Goal: Find specific page/section: Find specific page/section

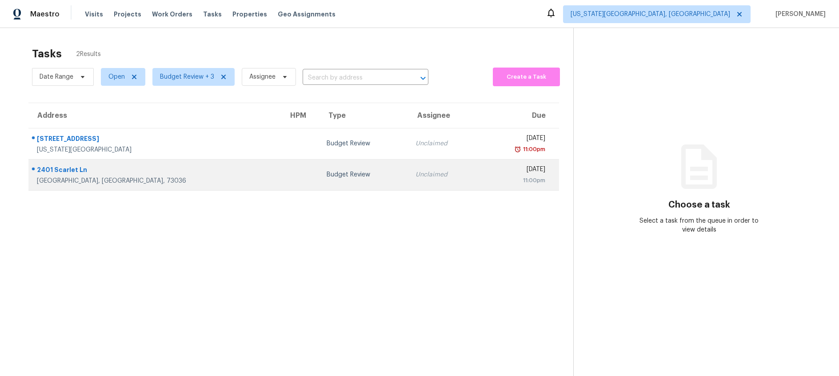
click at [320, 180] on td "Budget Review" at bounding box center [364, 174] width 88 height 31
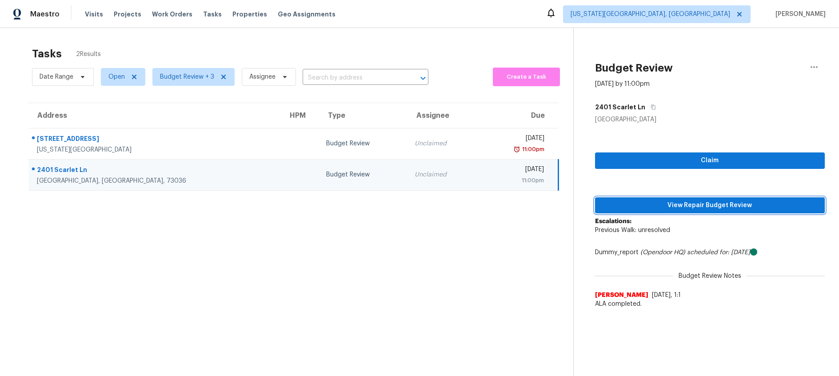
click at [673, 207] on span "View Repair Budget Review" at bounding box center [710, 205] width 216 height 11
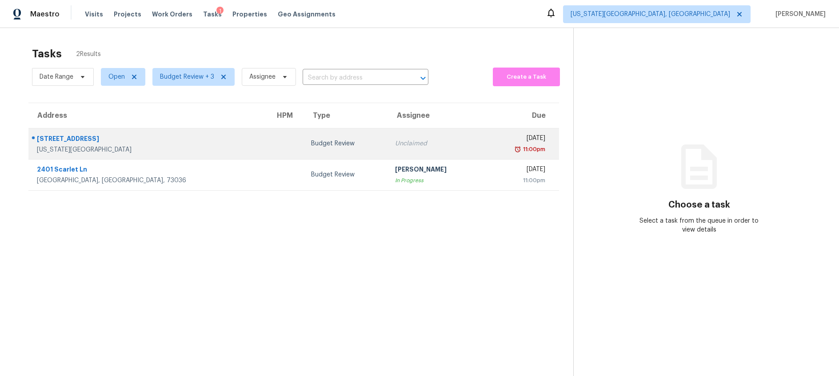
click at [311, 140] on div "Budget Review" at bounding box center [346, 143] width 70 height 9
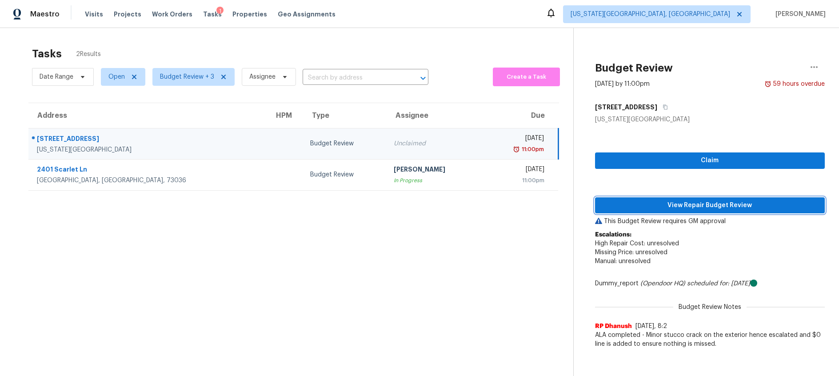
click at [687, 202] on span "View Repair Budget Review" at bounding box center [710, 205] width 216 height 11
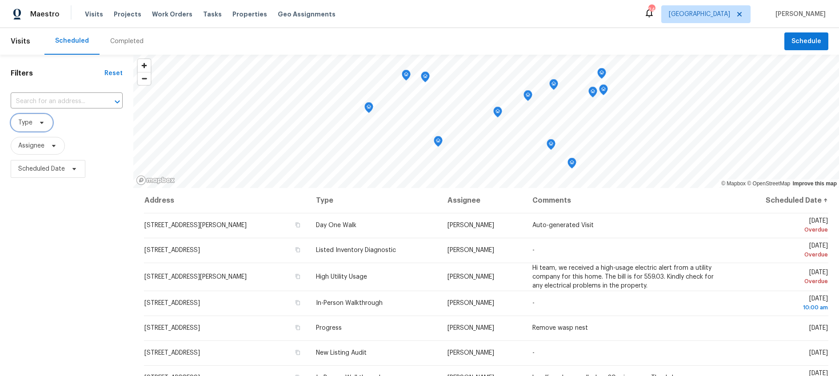
click at [36, 124] on span at bounding box center [41, 122] width 10 height 7
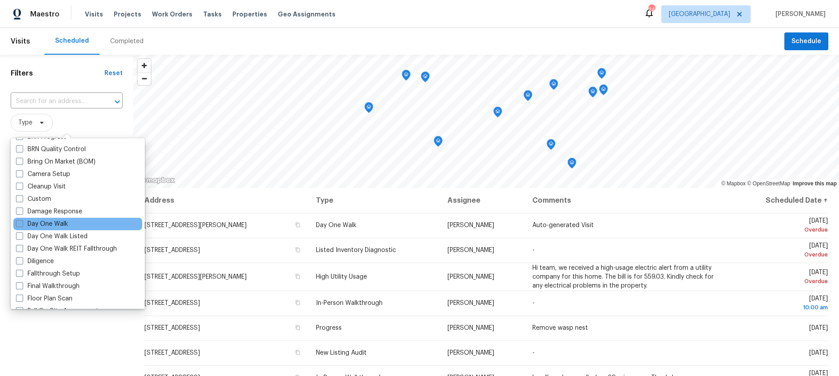
scroll to position [85, 0]
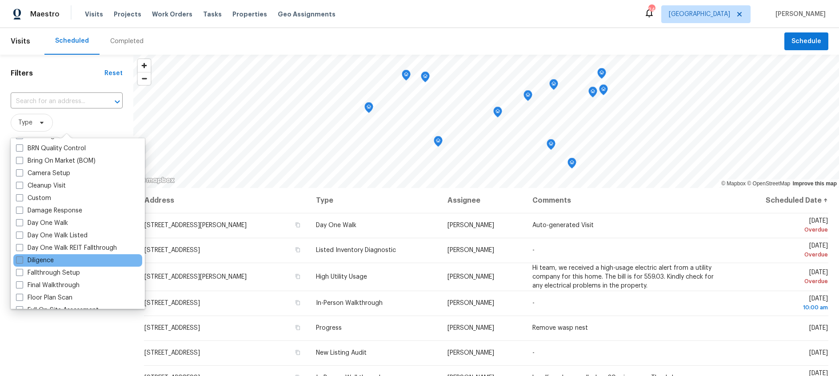
click at [19, 260] on span at bounding box center [19, 259] width 7 height 7
click at [19, 260] on input "Diligence" at bounding box center [19, 259] width 6 height 6
checkbox input "true"
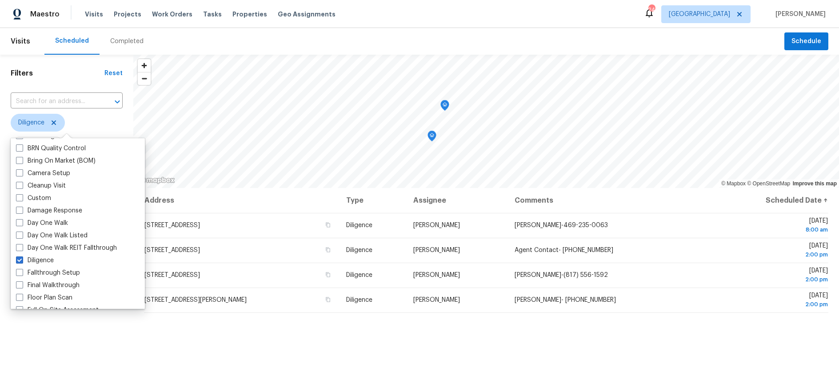
click at [73, 74] on h1 "Filters" at bounding box center [58, 73] width 94 height 9
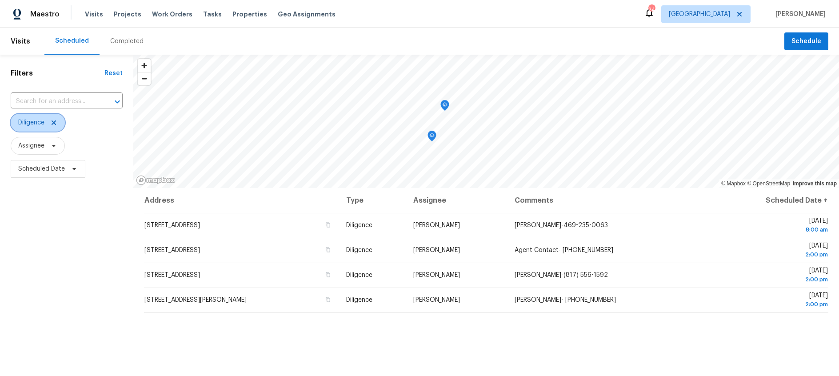
click at [54, 122] on icon at bounding box center [54, 122] width 4 height 4
